Goal: Information Seeking & Learning: Learn about a topic

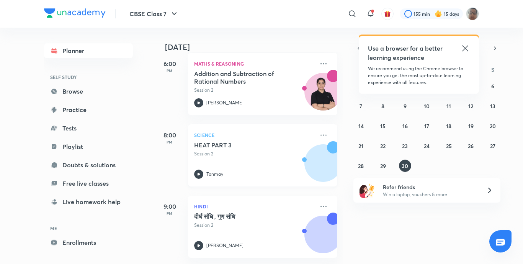
scroll to position [477, 0]
click at [200, 169] on icon at bounding box center [198, 173] width 9 height 9
drag, startPoint x: 274, startPoint y: 187, endPoint x: 245, endPoint y: 198, distance: 30.9
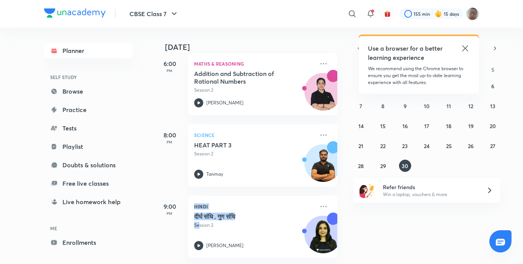
drag, startPoint x: 241, startPoint y: 199, endPoint x: 183, endPoint y: 281, distance: 100.6
click at [183, 263] on html "CBSE Class 7 ​ Use a browser for a better learning experience We recommend usin…" at bounding box center [261, 132] width 523 height 264
click at [195, 234] on div "दीर्घ संधि , गुण संधि Session 2 Ritu Thareja" at bounding box center [254, 231] width 120 height 38
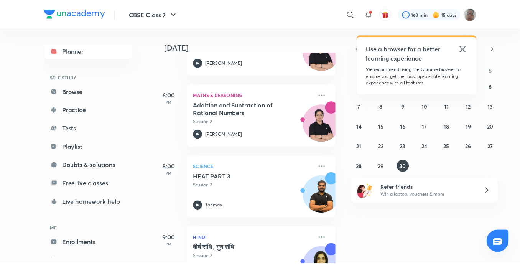
scroll to position [477, 0]
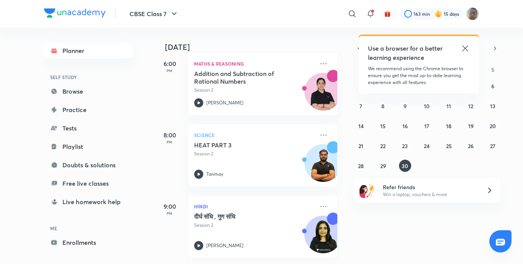
click at [197, 241] on icon at bounding box center [198, 245] width 9 height 9
click at [107, 182] on link "Free live classes" at bounding box center [88, 182] width 89 height 15
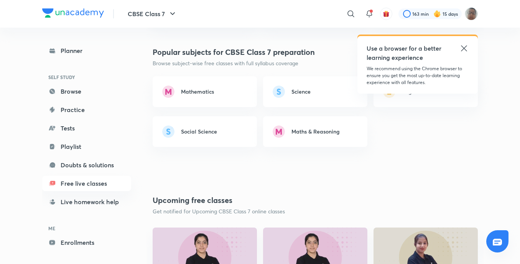
scroll to position [502, 0]
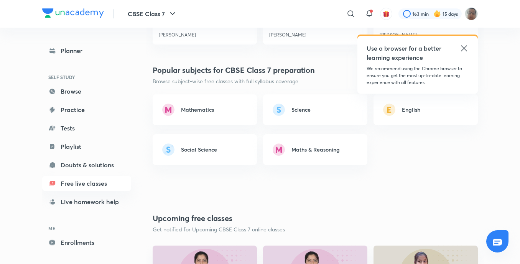
click at [199, 115] on link "Mathematics" at bounding box center [204, 109] width 104 height 31
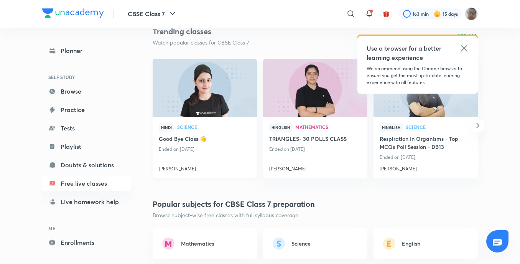
scroll to position [348, 0]
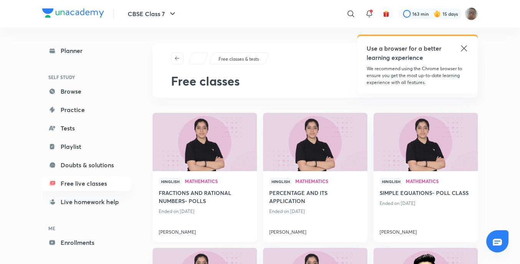
click at [223, 150] on img at bounding box center [204, 141] width 106 height 59
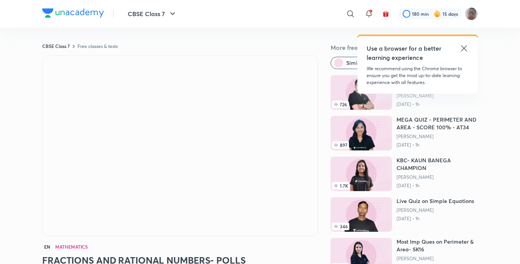
click at [463, 49] on icon at bounding box center [463, 48] width 9 height 9
